Goal: Task Accomplishment & Management: Use online tool/utility

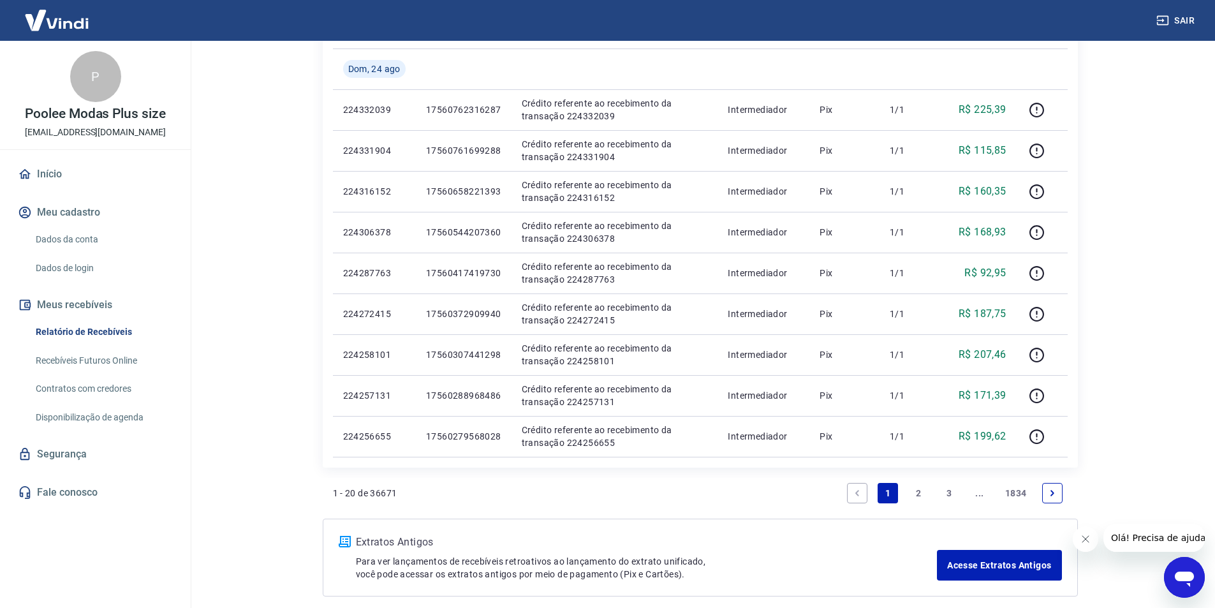
scroll to position [765, 0]
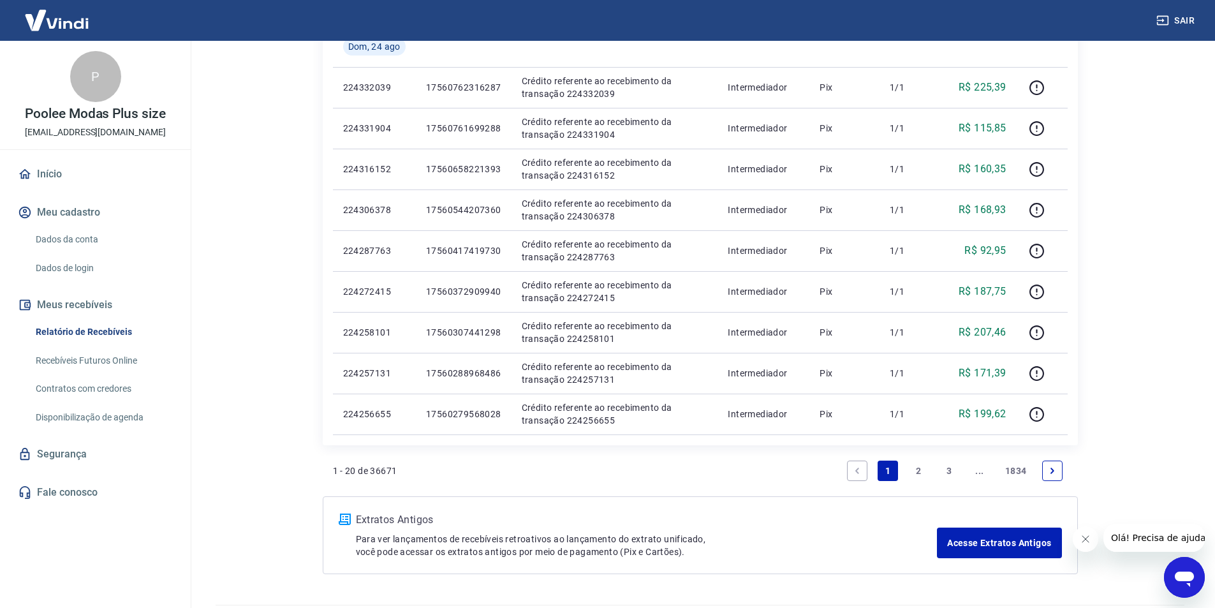
click at [954, 474] on link "3" at bounding box center [949, 470] width 20 height 20
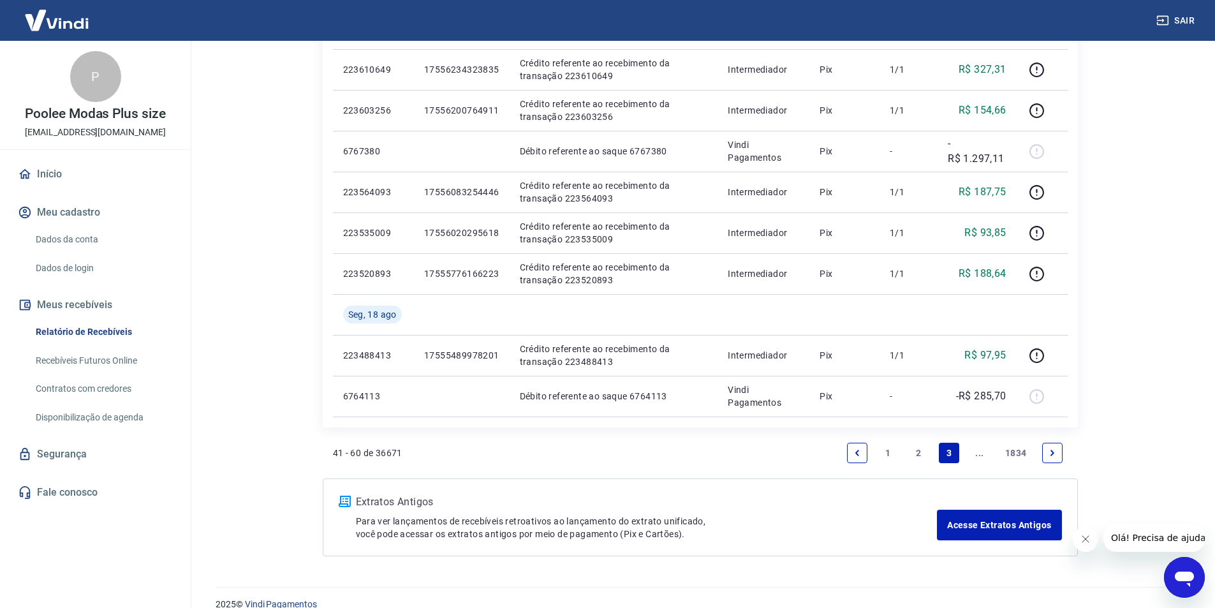
scroll to position [842, 0]
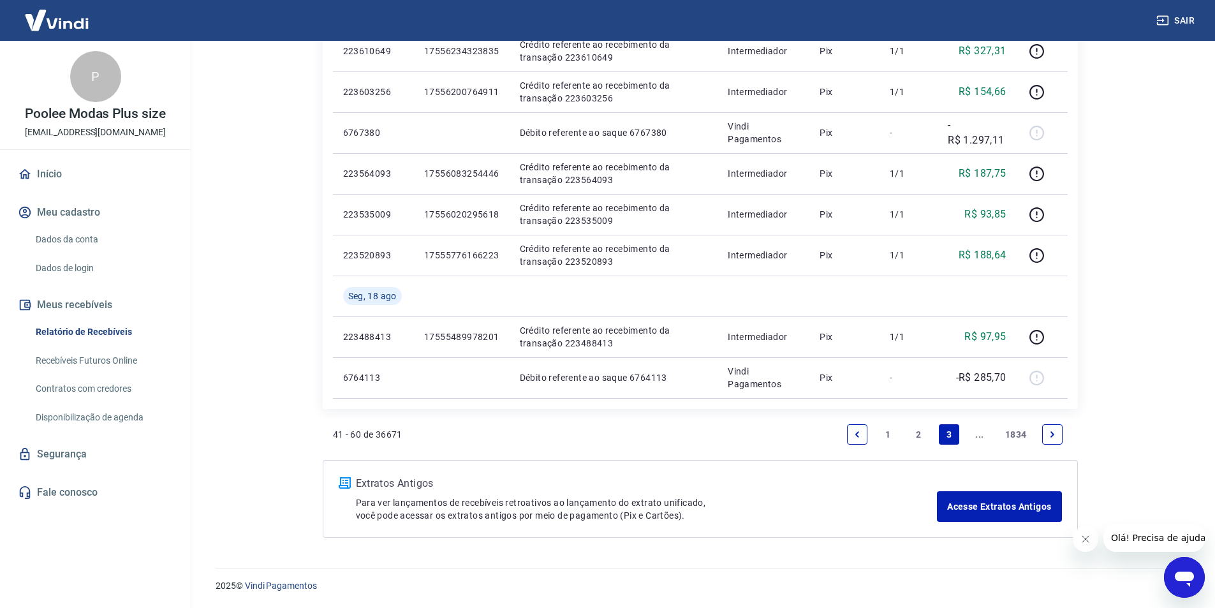
click at [1048, 430] on icon "Next page" at bounding box center [1052, 434] width 9 height 9
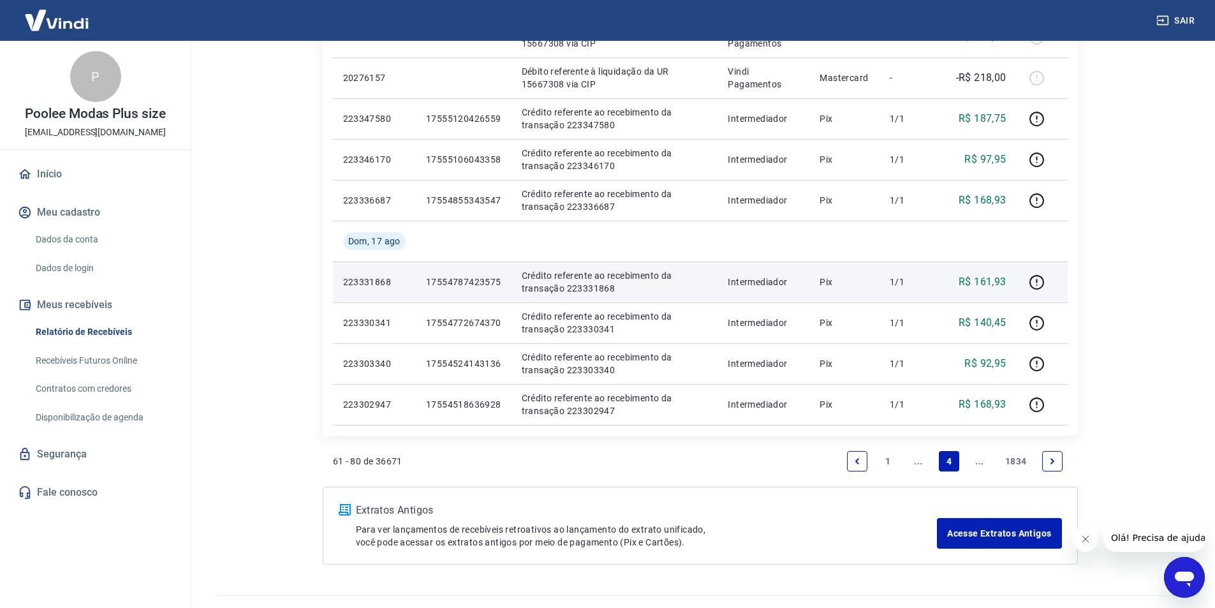
scroll to position [761, 0]
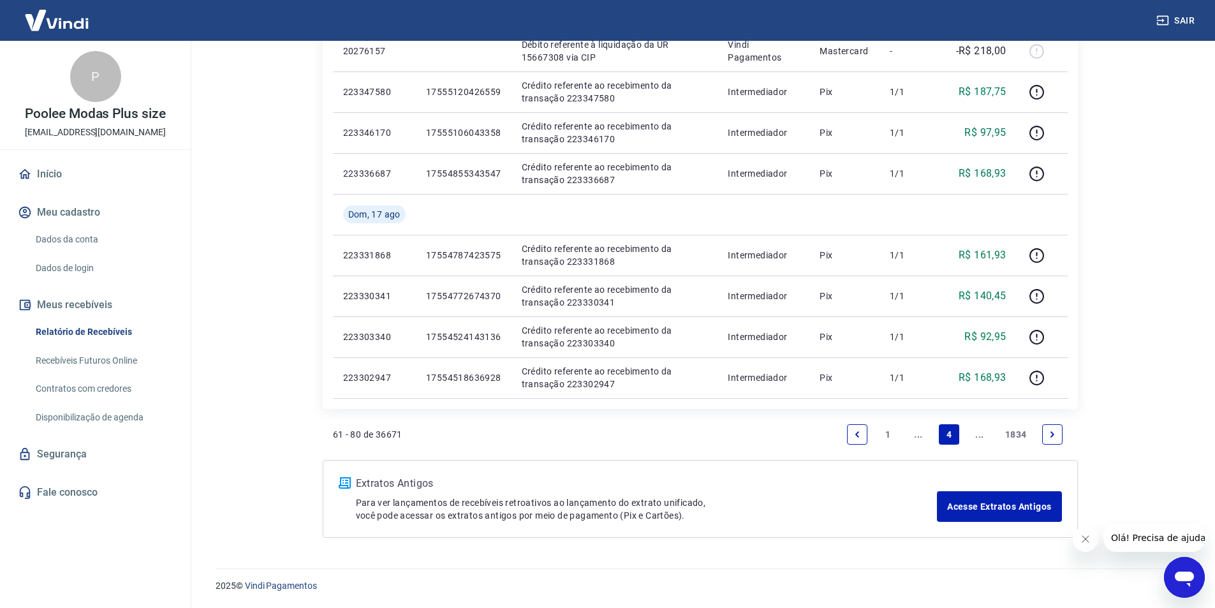
click at [1083, 542] on icon "Fechar mensagem da empresa" at bounding box center [1085, 539] width 10 height 10
click at [49, 364] on link "Recebíveis Futuros Online" at bounding box center [103, 361] width 145 height 26
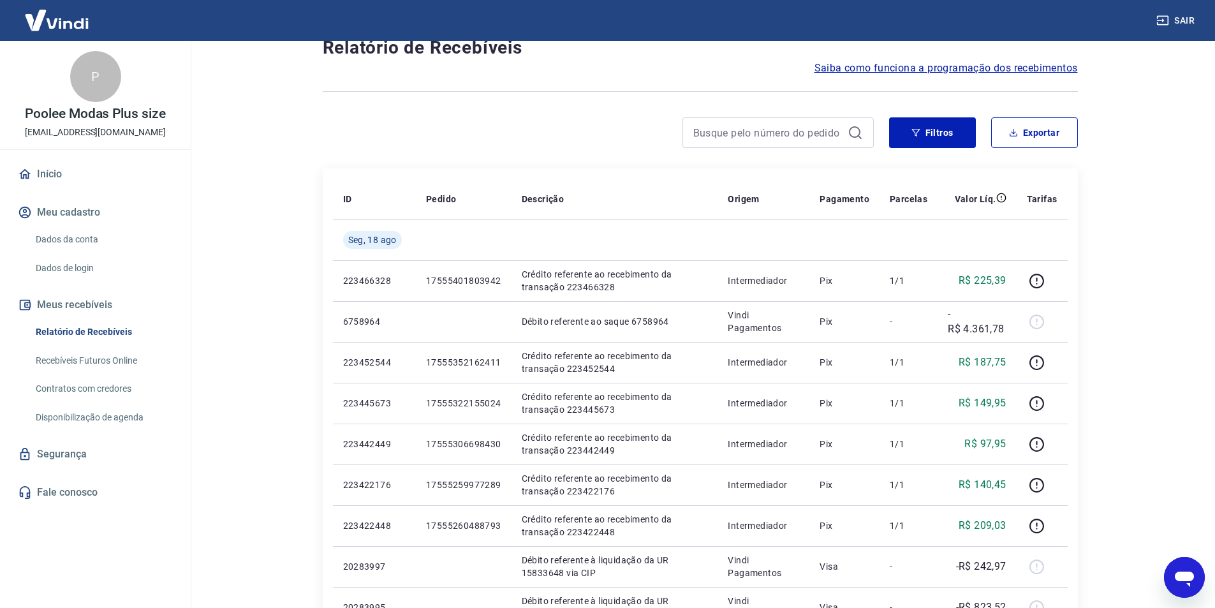
scroll to position [0, 0]
